Goal: Information Seeking & Learning: Stay updated

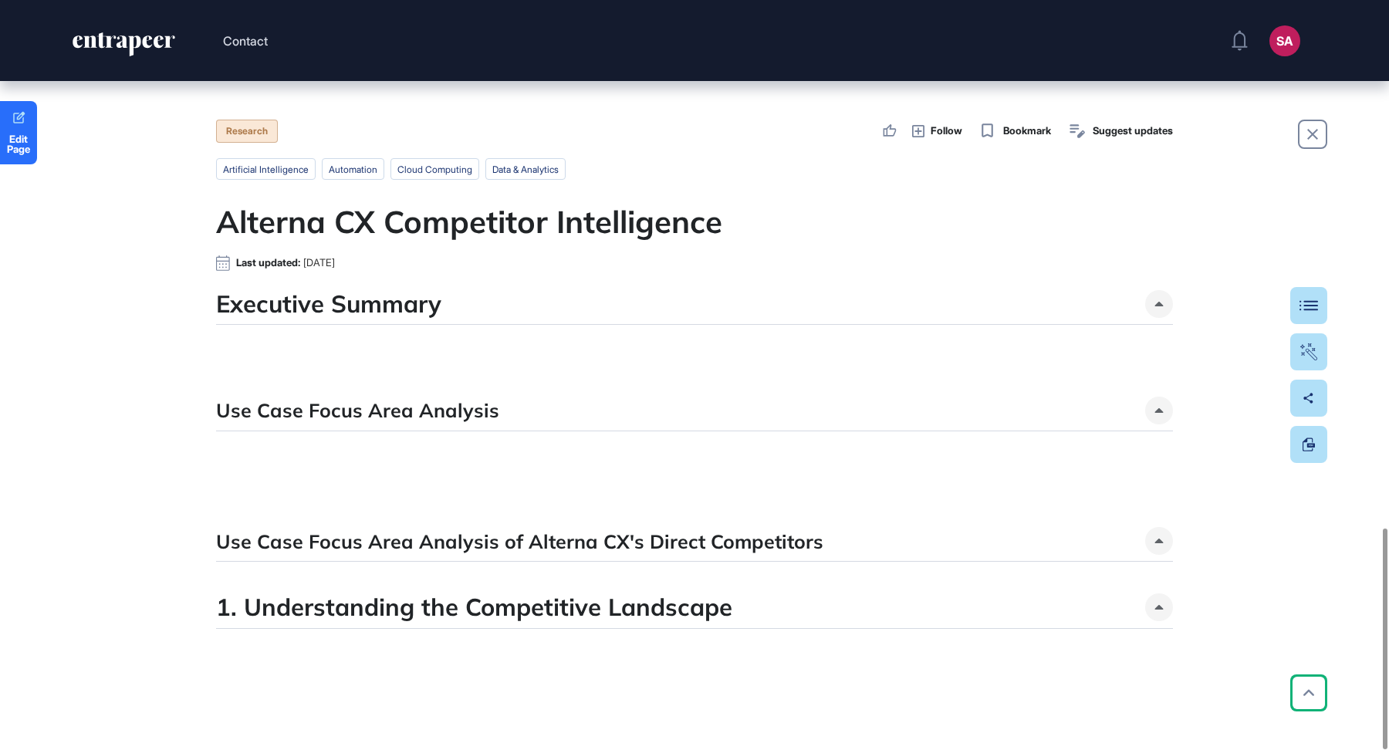
scroll to position [1791, 0]
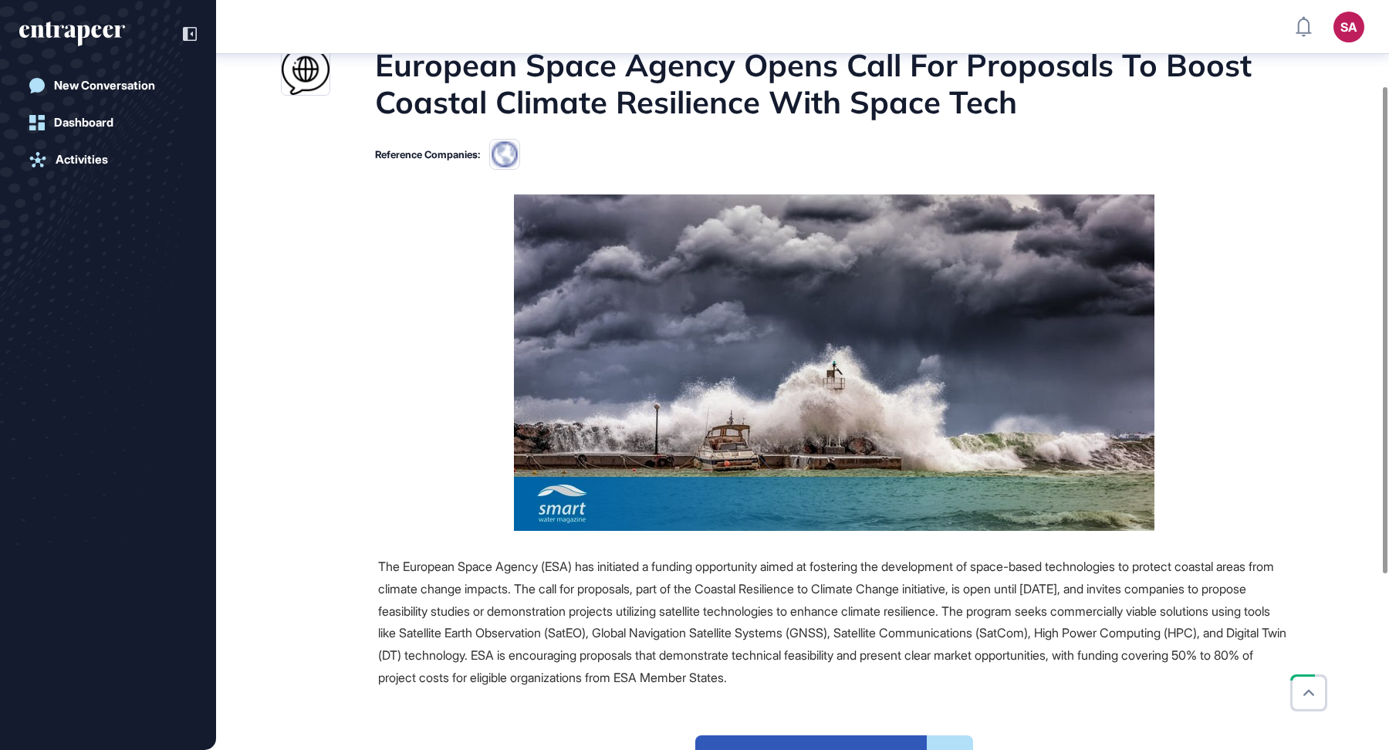
scroll to position [132, 0]
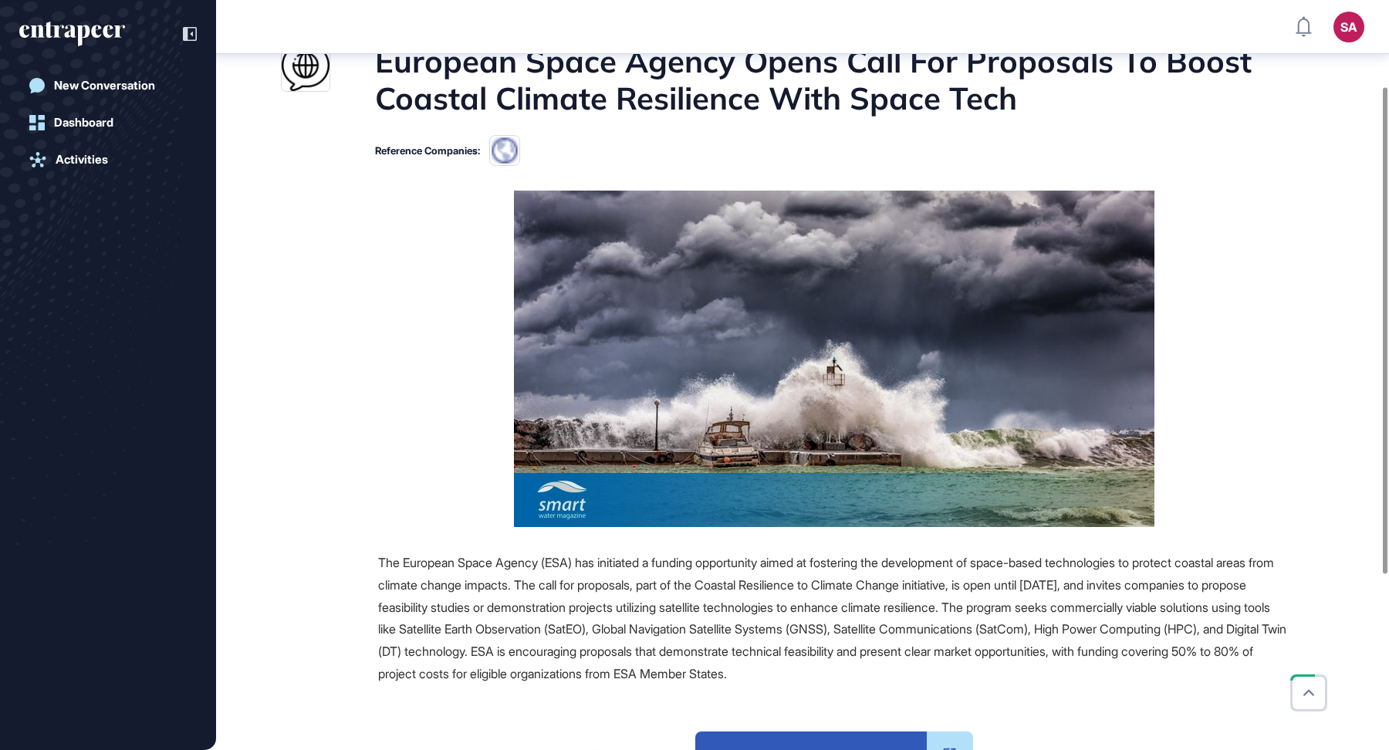
drag, startPoint x: 375, startPoint y: 57, endPoint x: 1128, endPoint y: 674, distance: 972.9
click at [1128, 674] on main "News July 08, 2025 Major Company Announcement July 08, 2025 Major Company Annou…" at bounding box center [804, 466] width 1170 height 1026
copy main "European Space Agency Opens Call For Proposals To Boost Coastal Climate Resilie…"
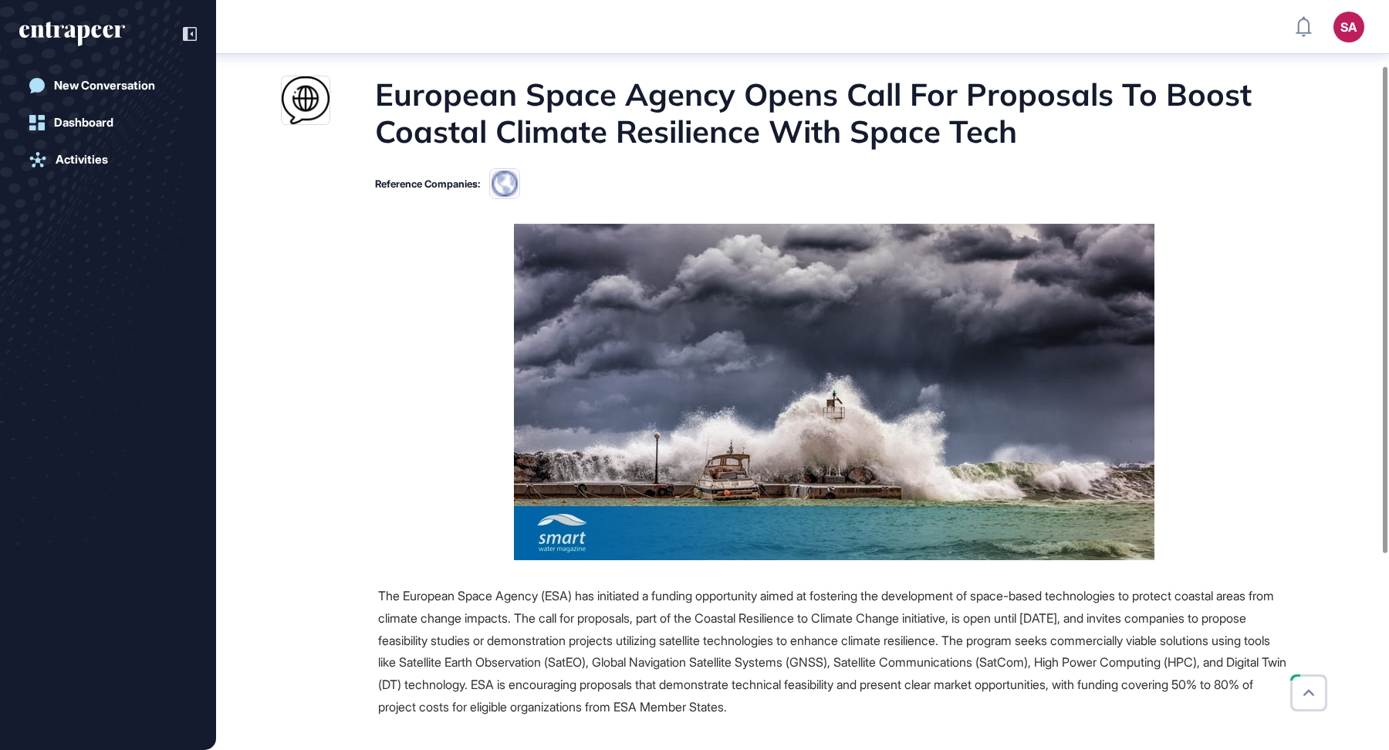
scroll to position [267, 0]
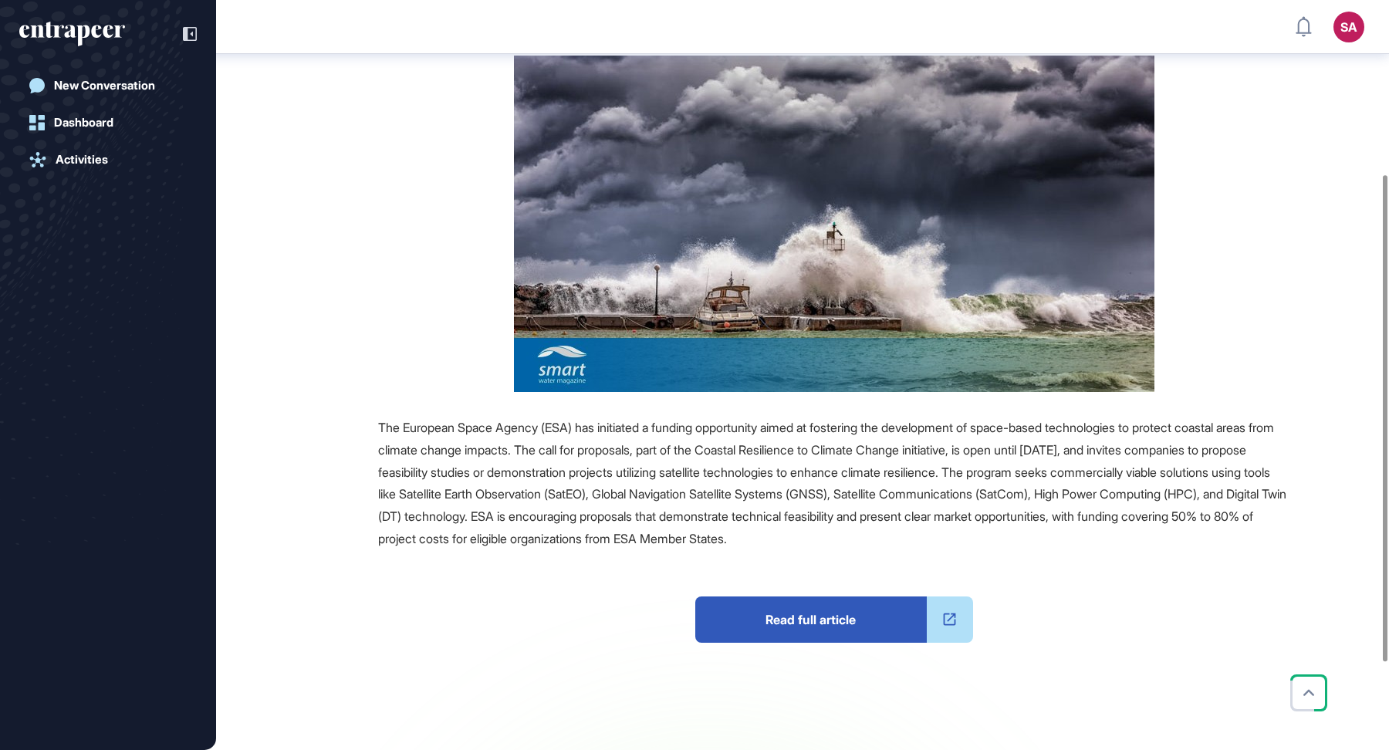
click at [681, 468] on span "The European Space Agency (ESA) has initiated a funding opportunity aimed at fo…" at bounding box center [832, 483] width 908 height 127
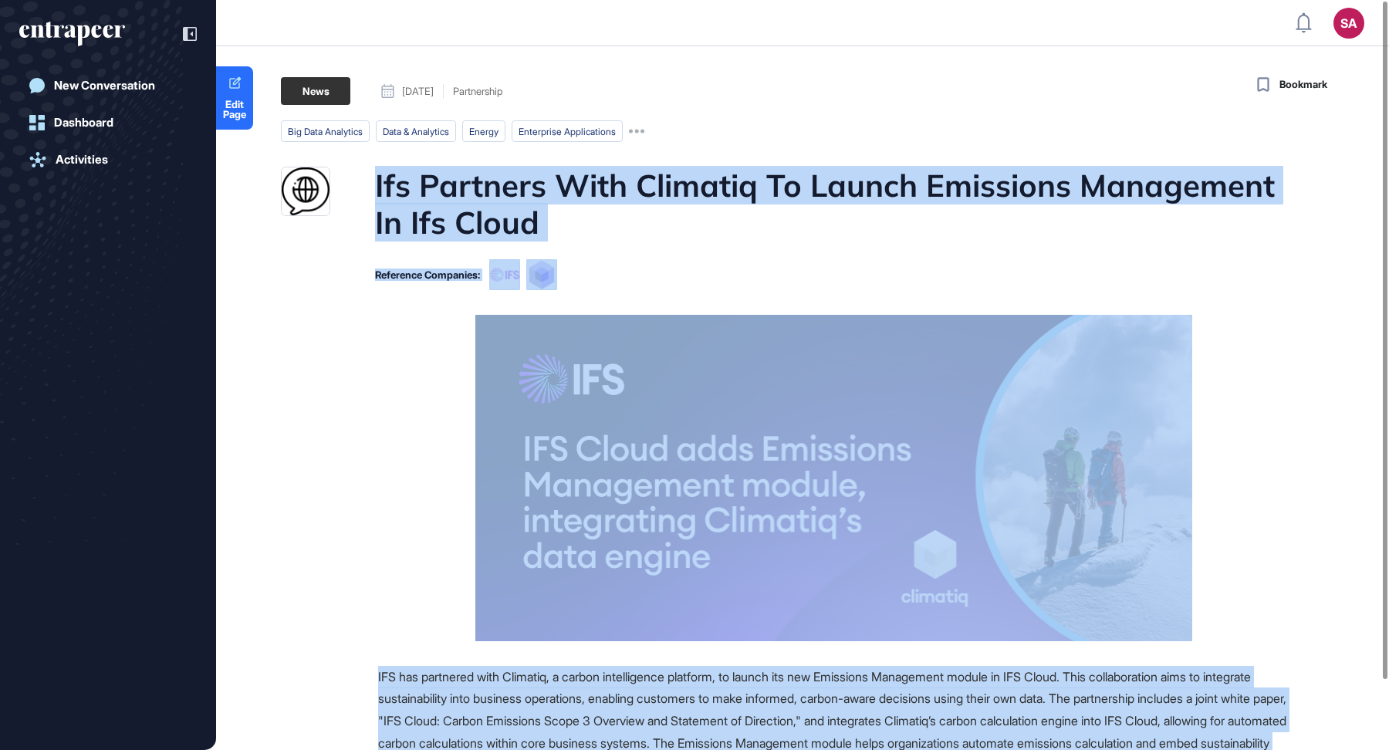
drag, startPoint x: 408, startPoint y: 188, endPoint x: 512, endPoint y: 486, distance: 316.1
click at [512, 486] on main "News August 11, 2025 Partnership August 11, 2025 Partnership big data analytics…" at bounding box center [804, 573] width 1170 height 993
copy main "Ifs Partners With Climatiq To Launch Emissions Management In Ifs Cloud Referenc…"
click at [817, 205] on h1 "Ifs Partners With Climatiq To Launch Emissions Management In Ifs Cloud" at bounding box center [832, 204] width 915 height 74
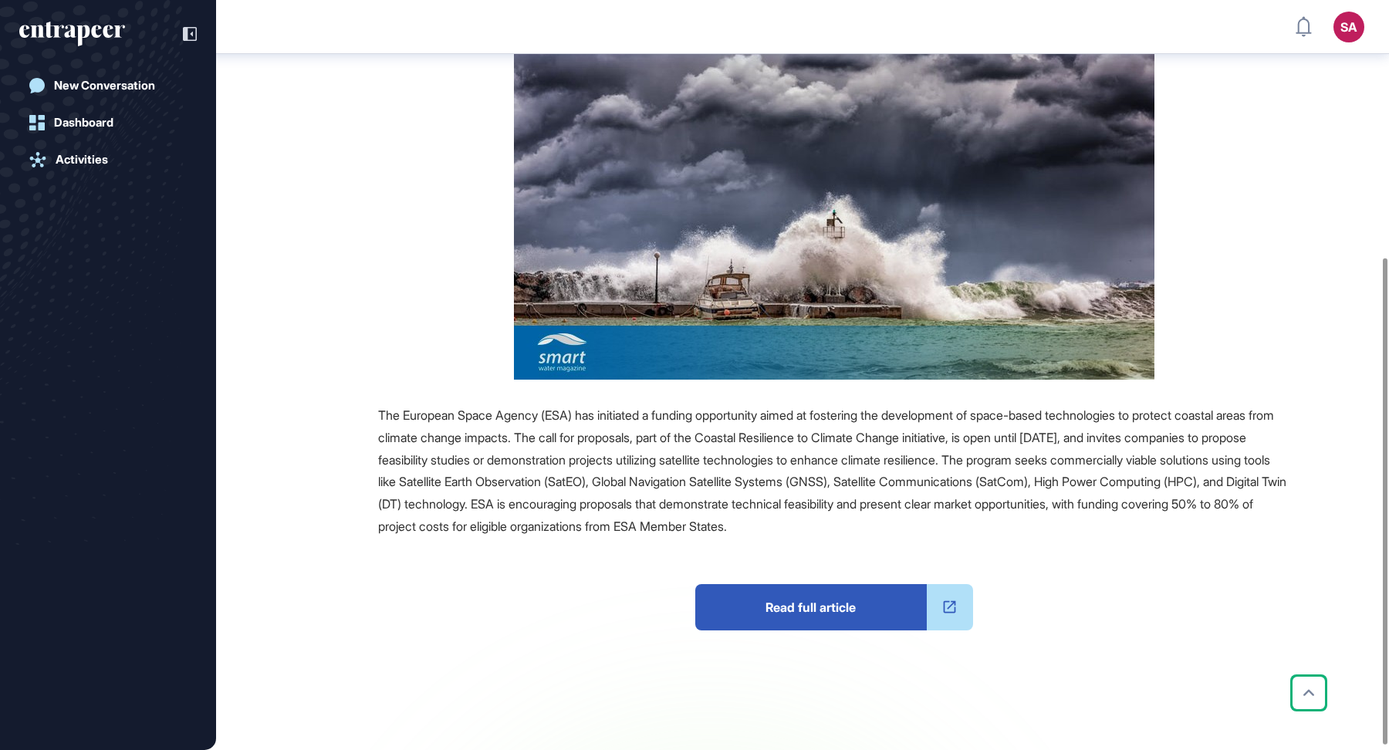
scroll to position [396, 0]
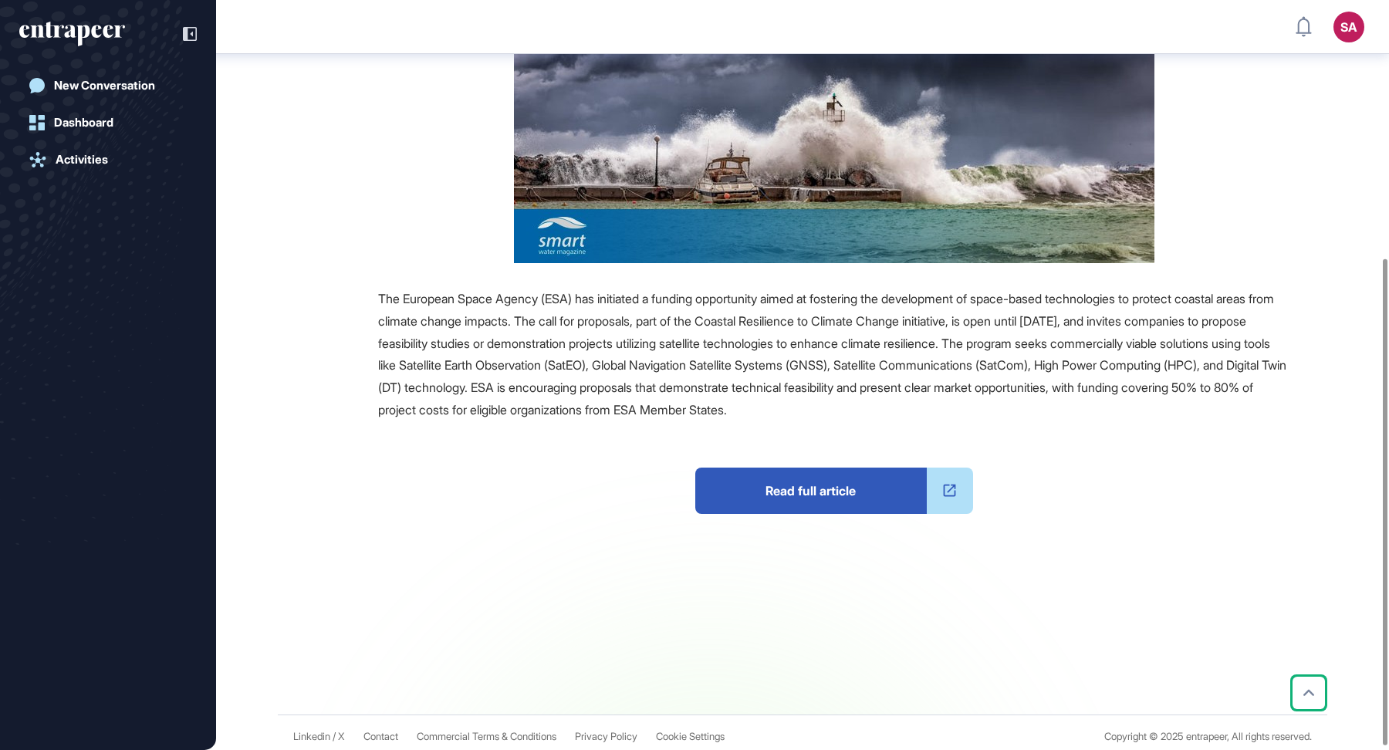
click at [859, 503] on span "Read full article" at bounding box center [811, 491] width 232 height 46
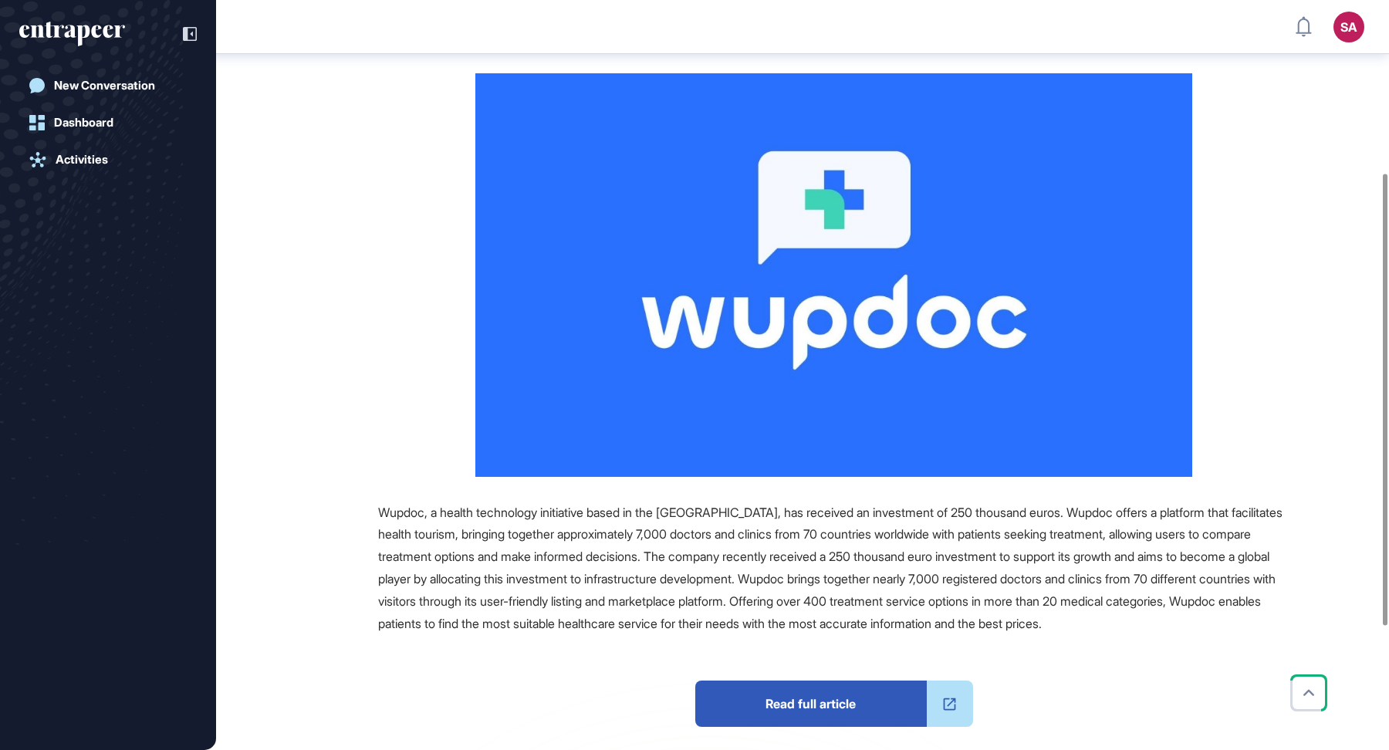
scroll to position [286, 0]
click at [820, 681] on span "Read full article" at bounding box center [811, 704] width 232 height 46
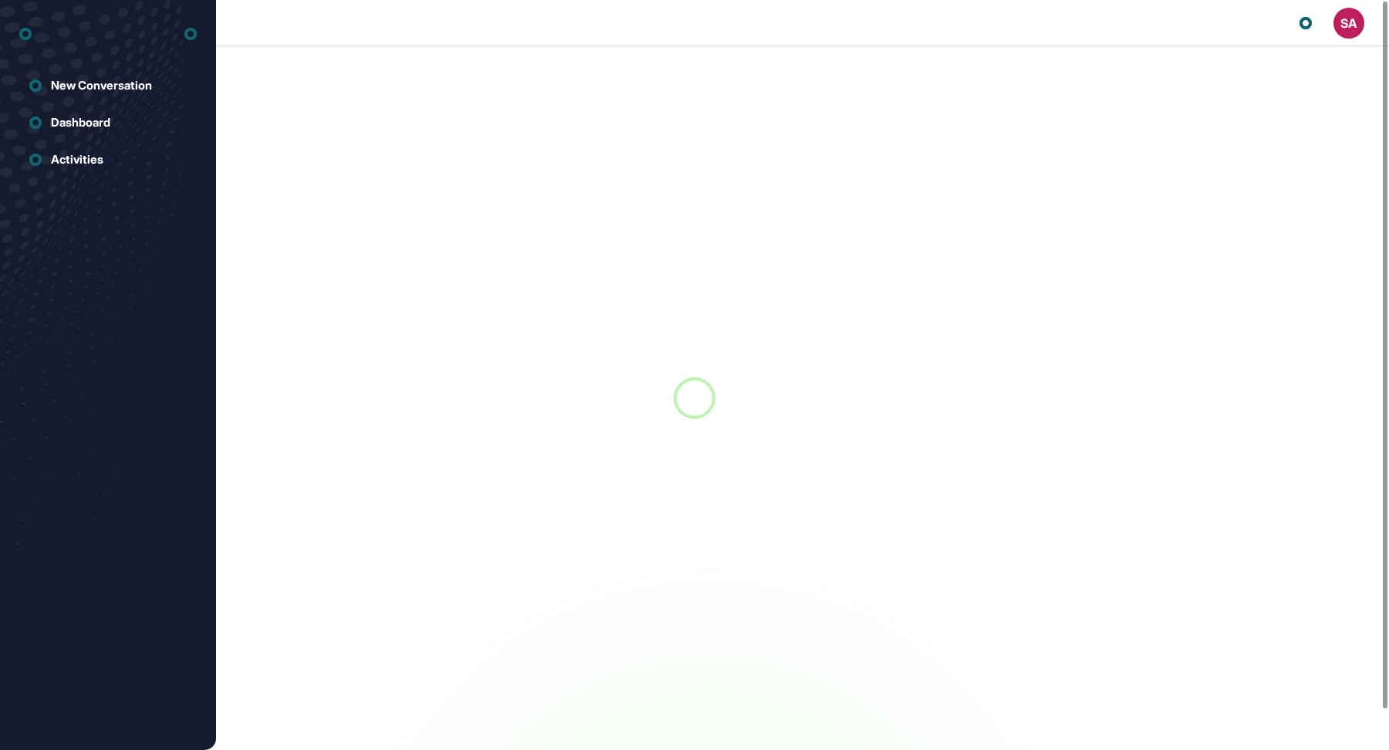
scroll to position [1, 1]
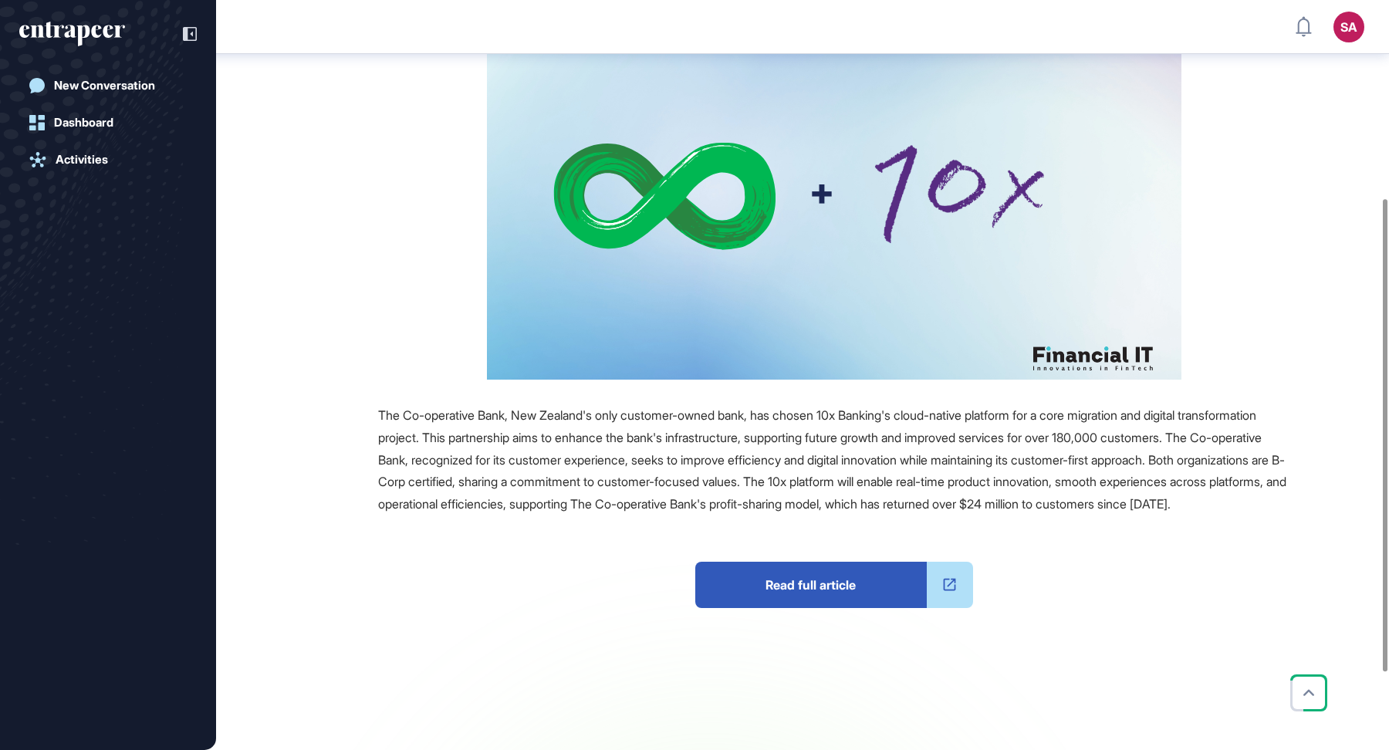
scroll to position [326, 0]
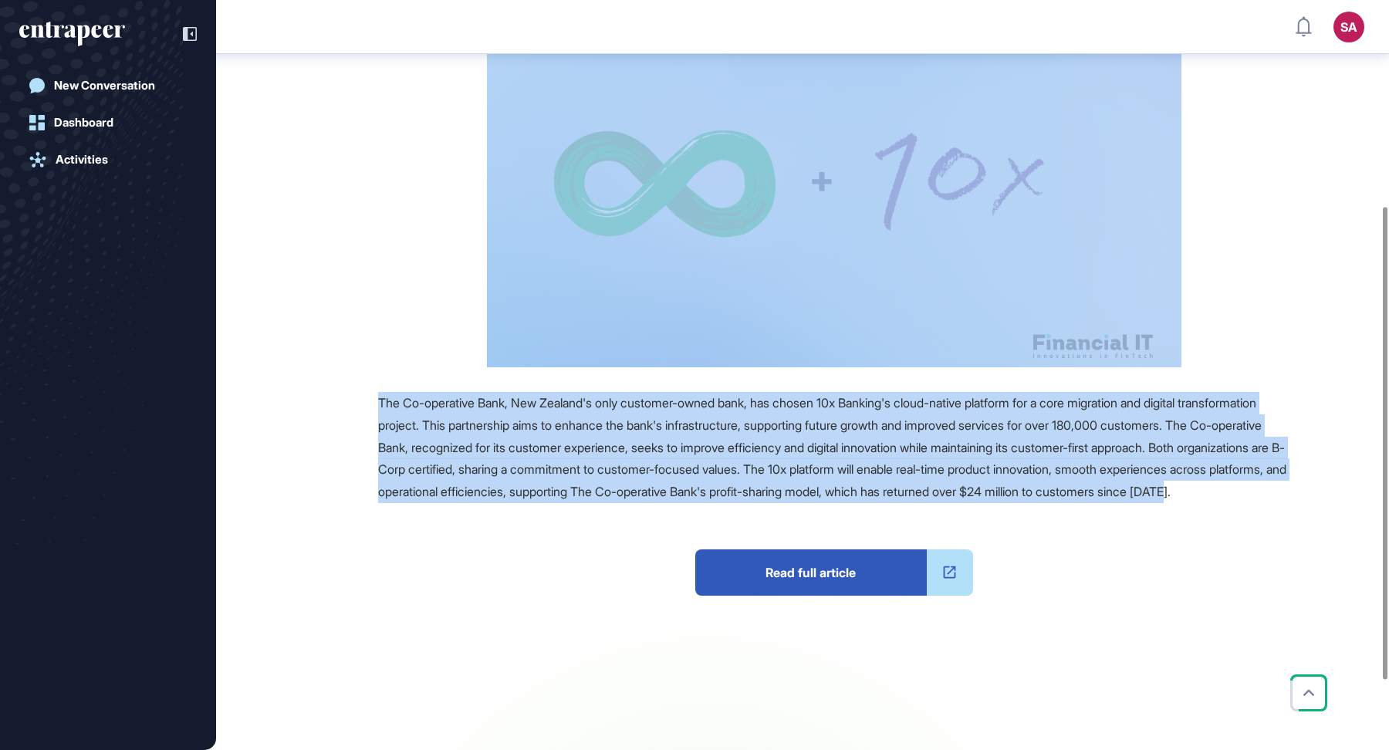
drag, startPoint x: 369, startPoint y: 79, endPoint x: 648, endPoint y: 512, distance: 514.2
click at [648, 512] on main "News August 12, 2025 Partnership August 12, 2025 Partnership banking cloud comp…" at bounding box center [804, 277] width 1170 height 1037
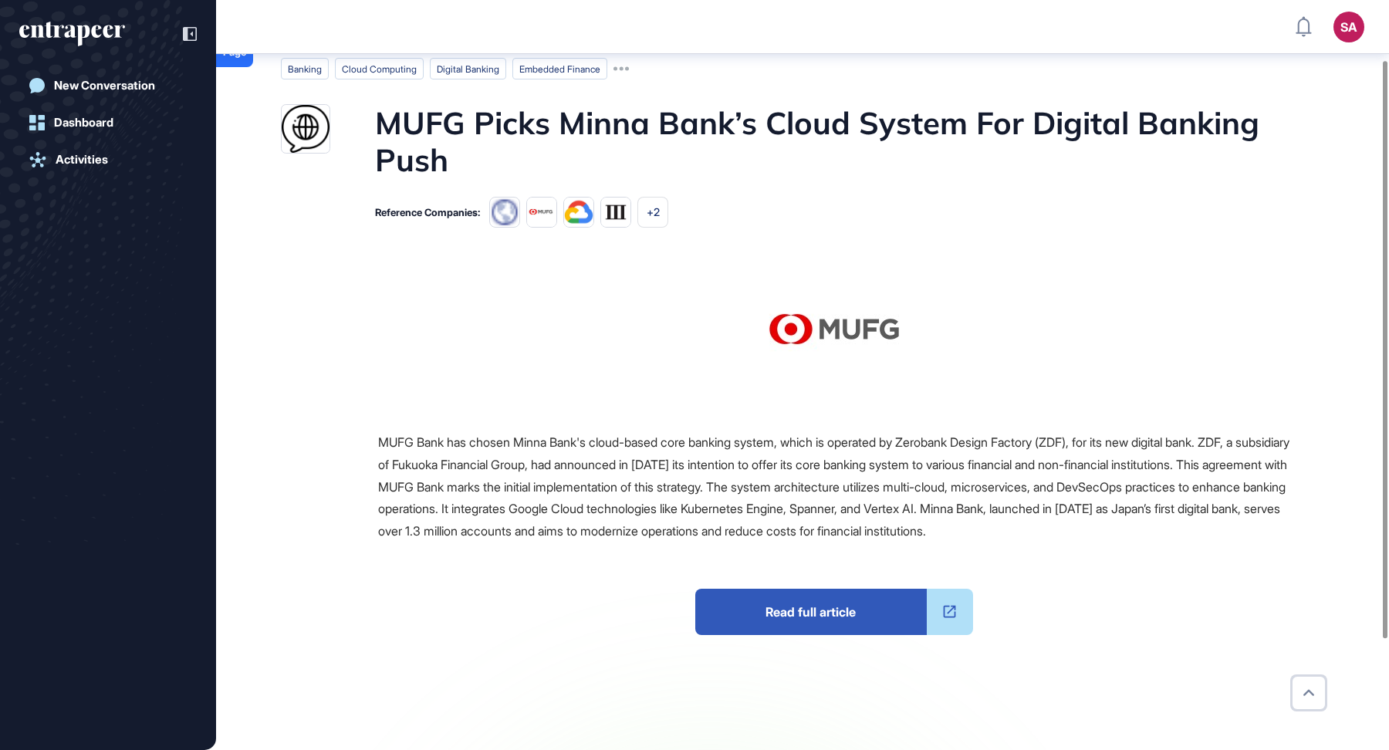
scroll to position [82, 0]
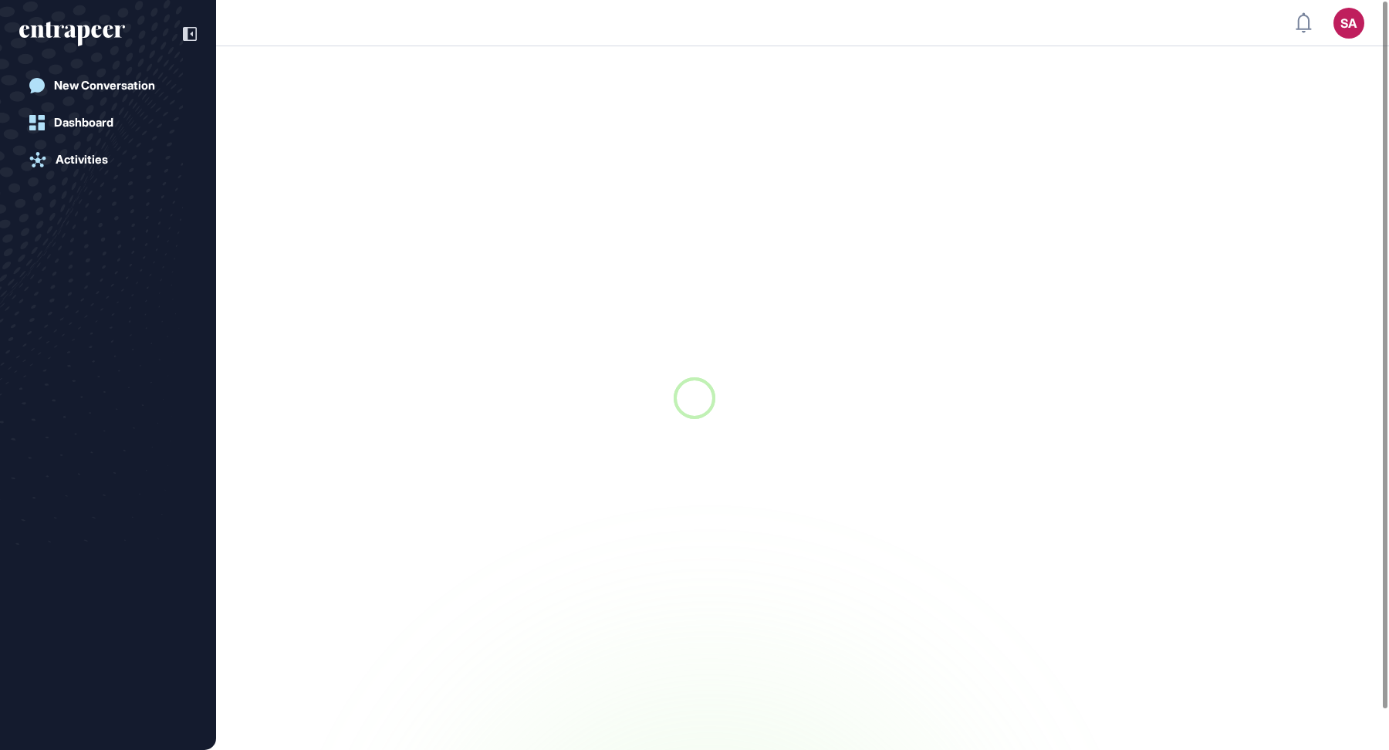
scroll to position [1, 1]
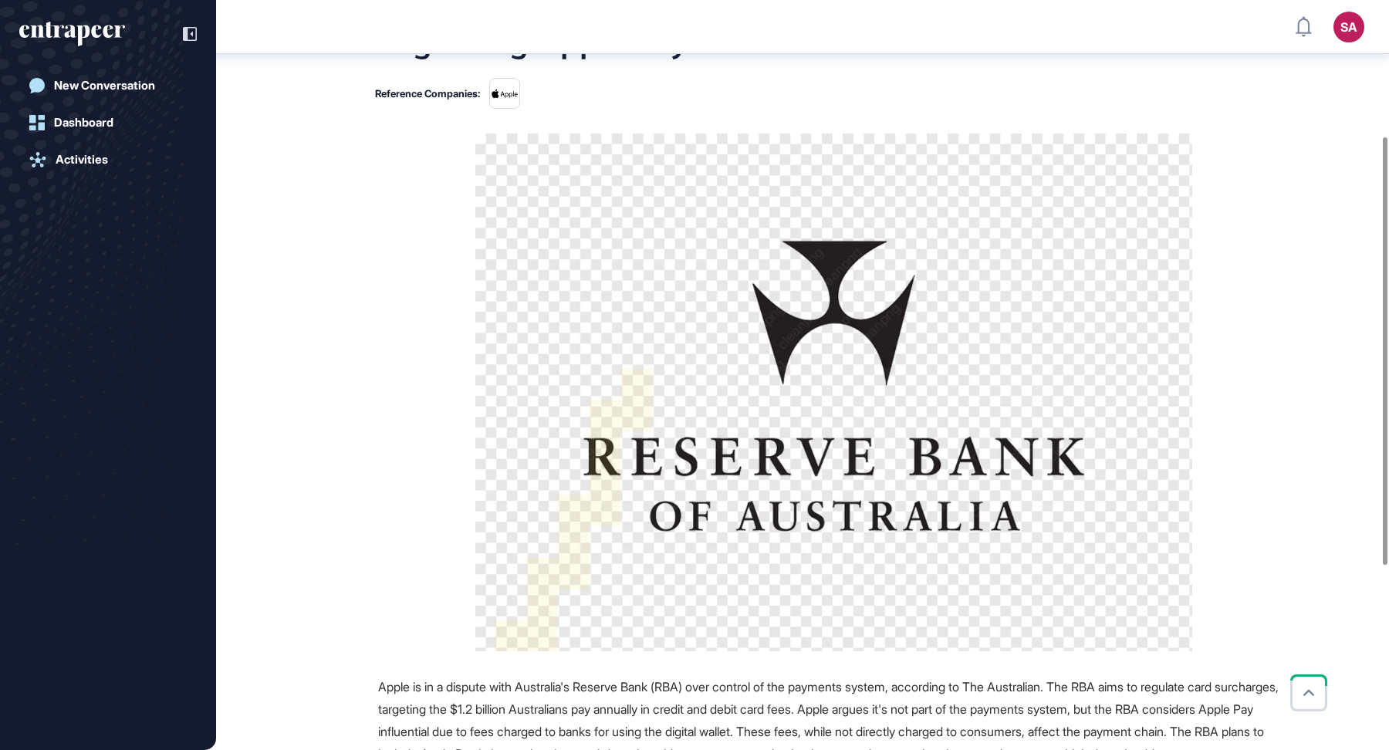
scroll to position [355, 0]
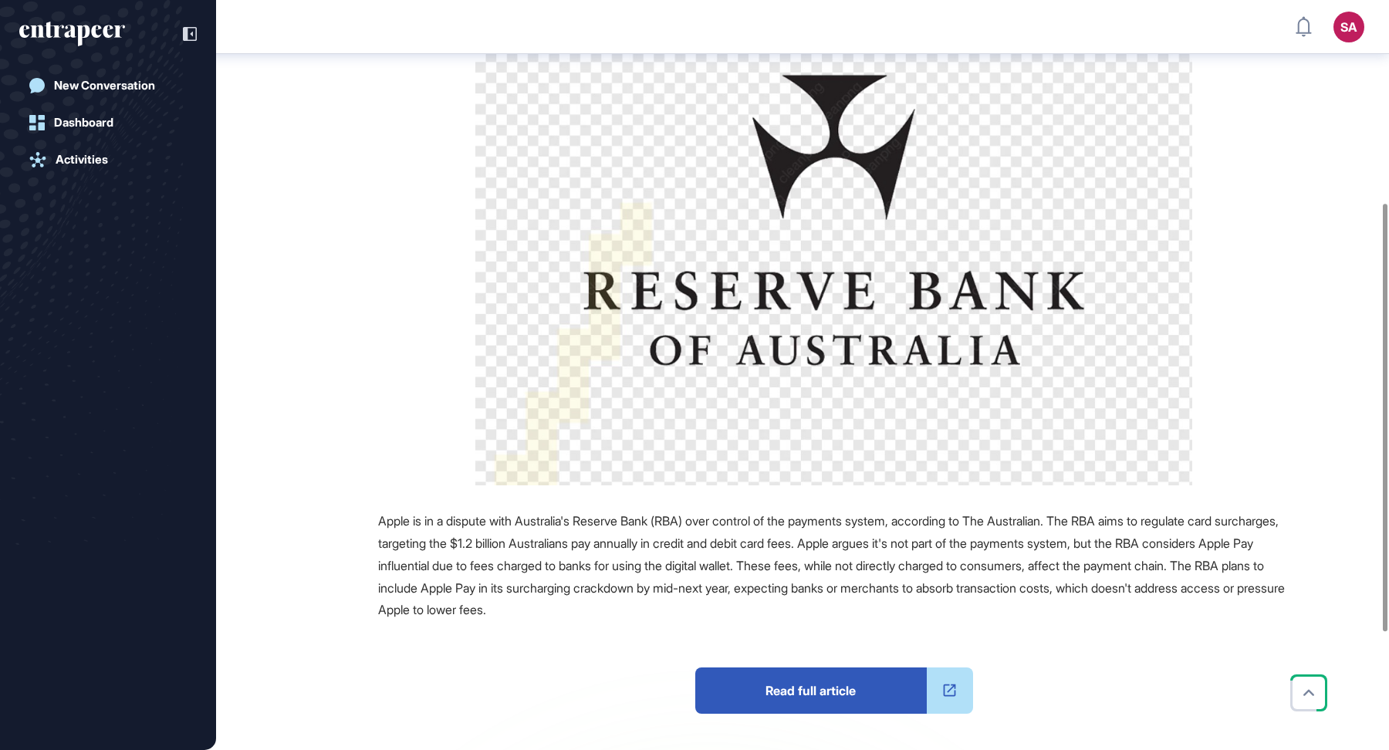
click at [776, 692] on span "Read full article" at bounding box center [811, 691] width 232 height 46
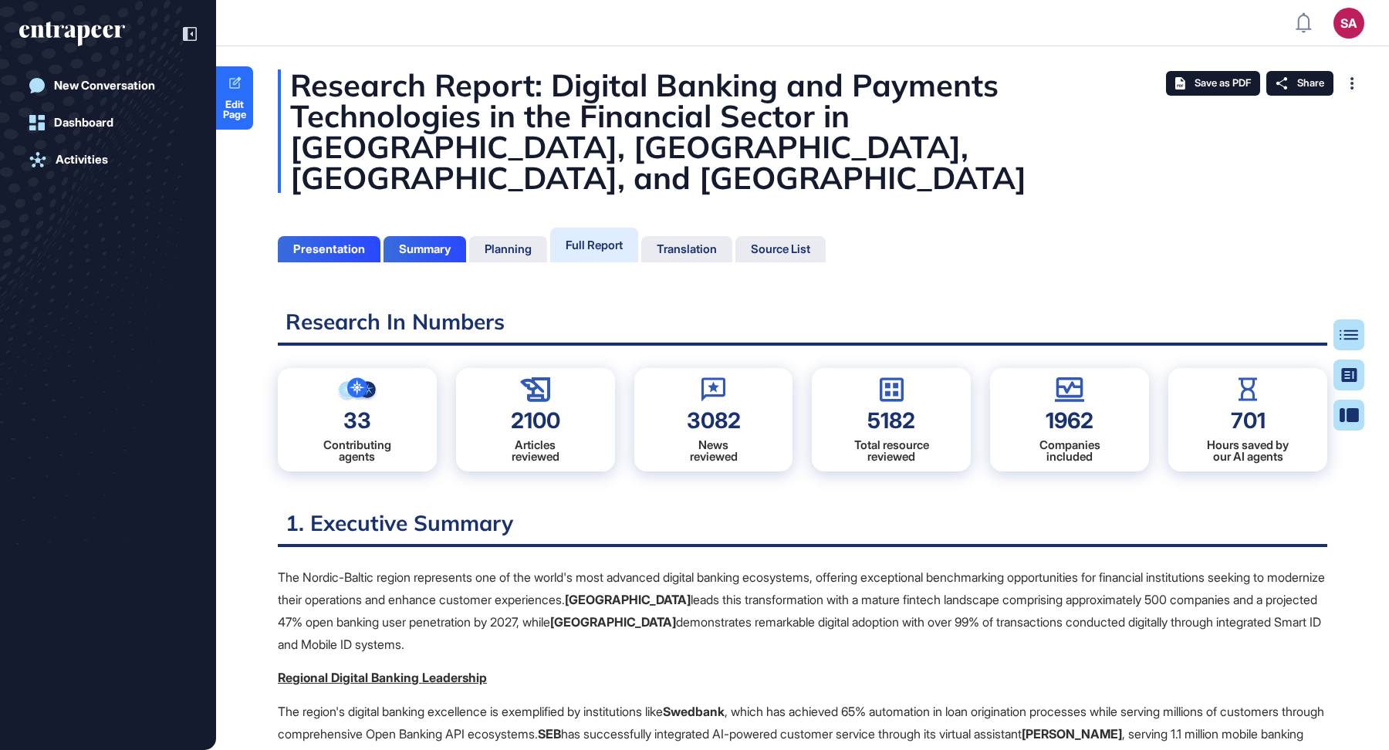
scroll to position [6, 1]
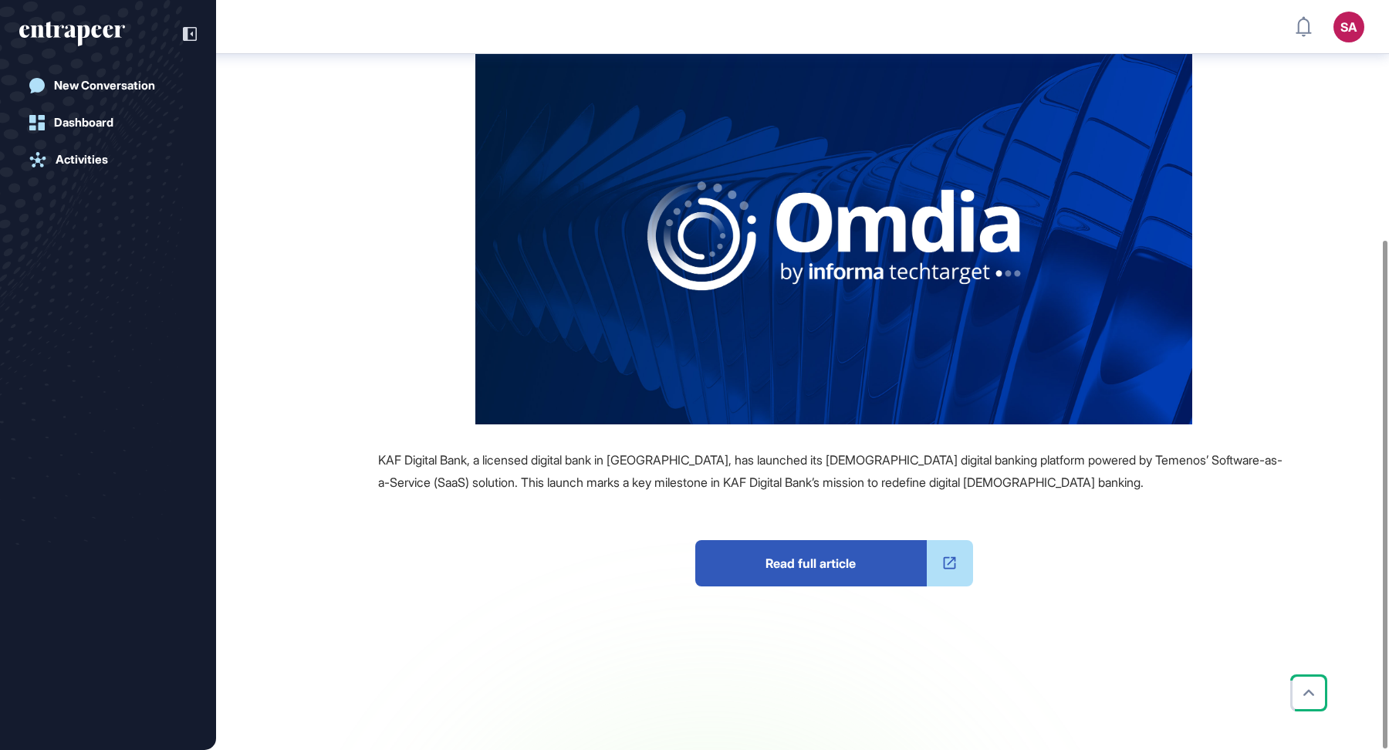
scroll to position [353, 0]
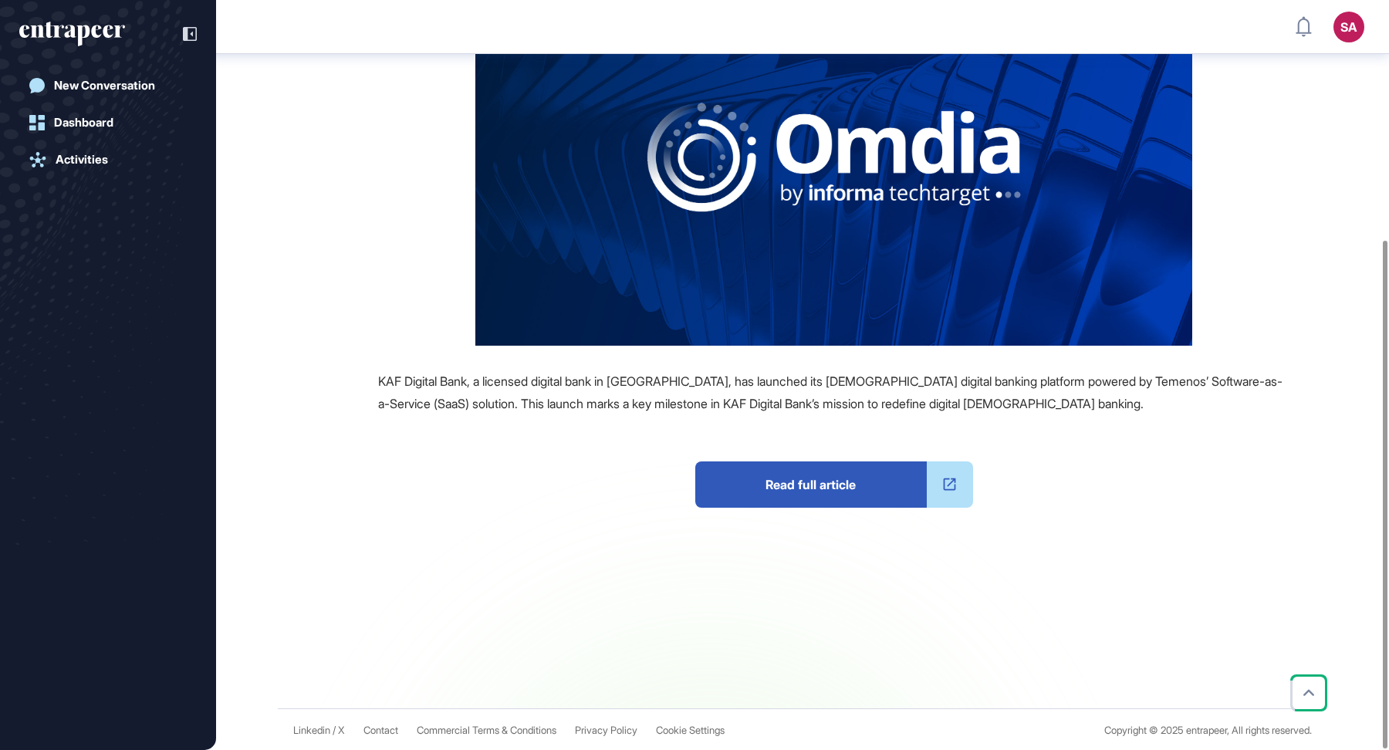
click at [816, 480] on span "Read full article" at bounding box center [811, 485] width 232 height 46
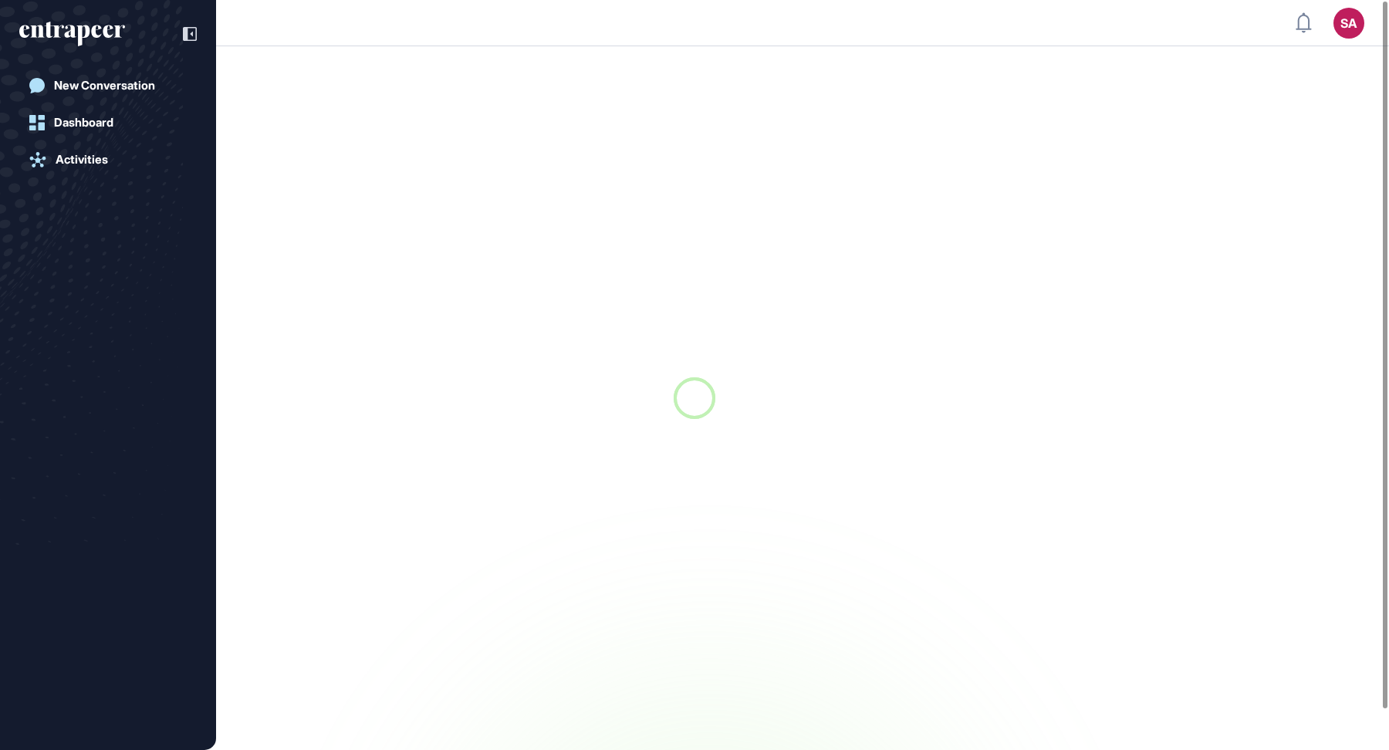
scroll to position [1, 1]
